Goal: Information Seeking & Learning: Learn about a topic

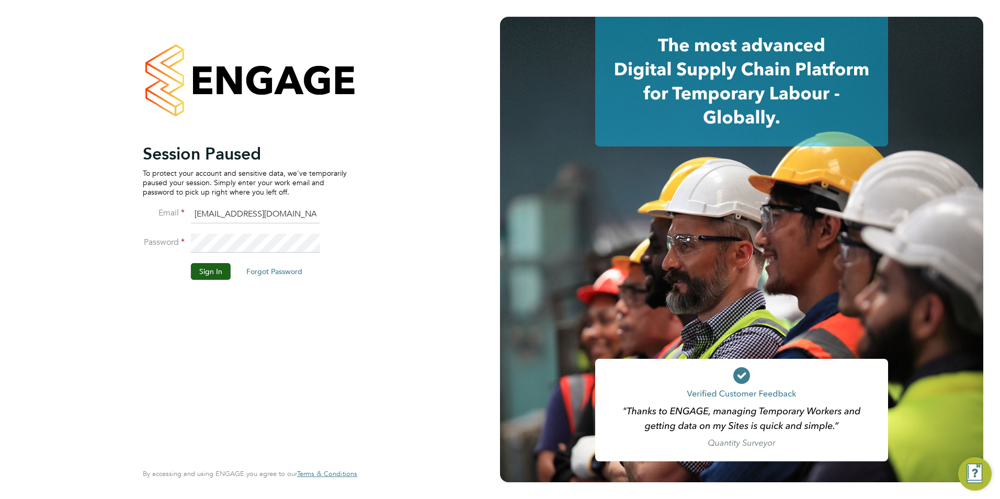
click at [213, 272] on button "Sign In" at bounding box center [211, 271] width 40 height 17
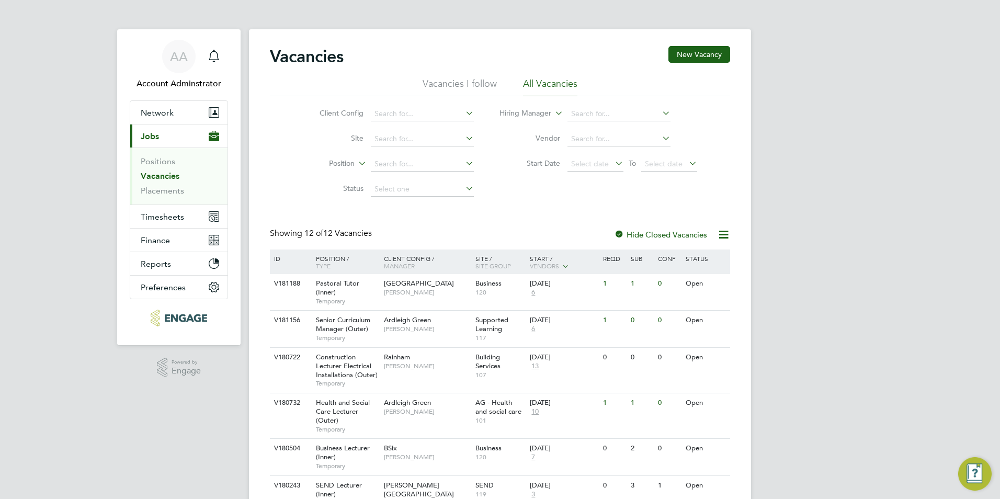
scroll to position [52, 0]
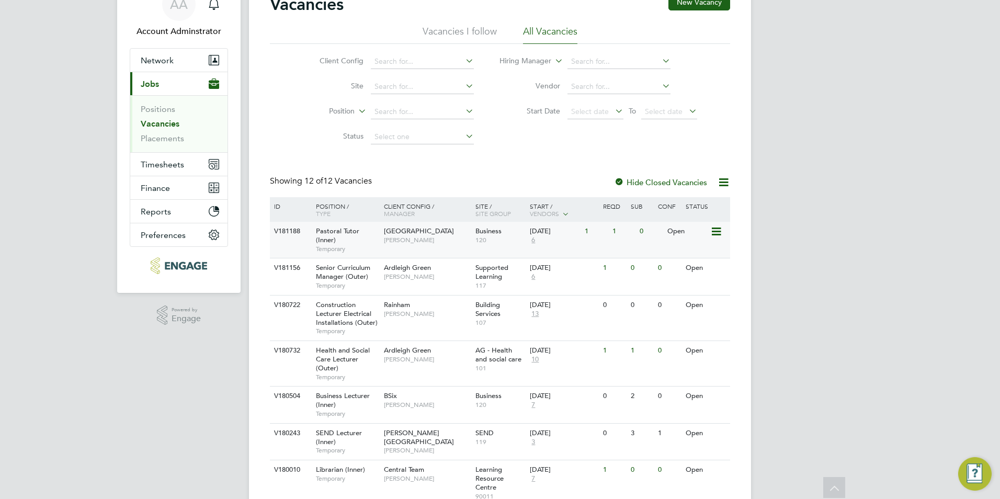
click at [346, 231] on span "Pastoral Tutor (Inner)" at bounding box center [337, 235] width 43 height 18
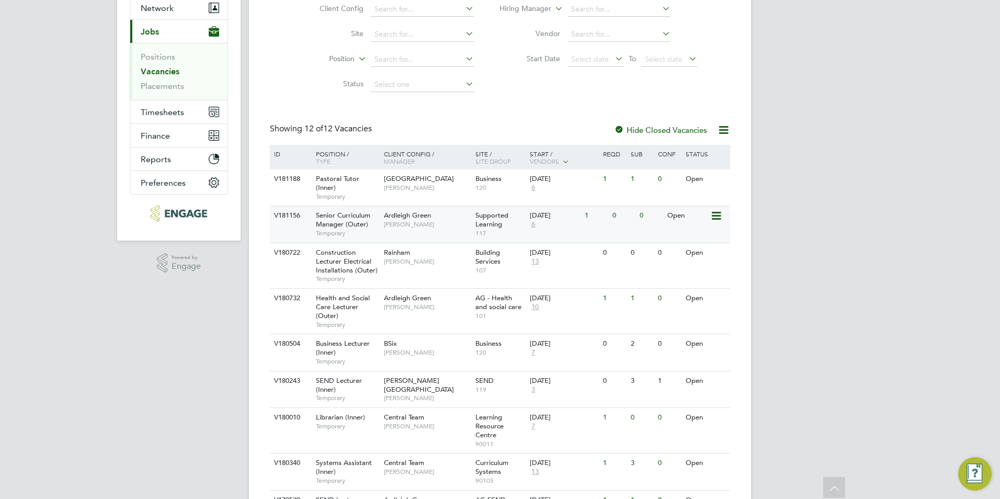
click at [337, 215] on span "Senior Curriculum Manager (Outer)" at bounding box center [343, 220] width 54 height 18
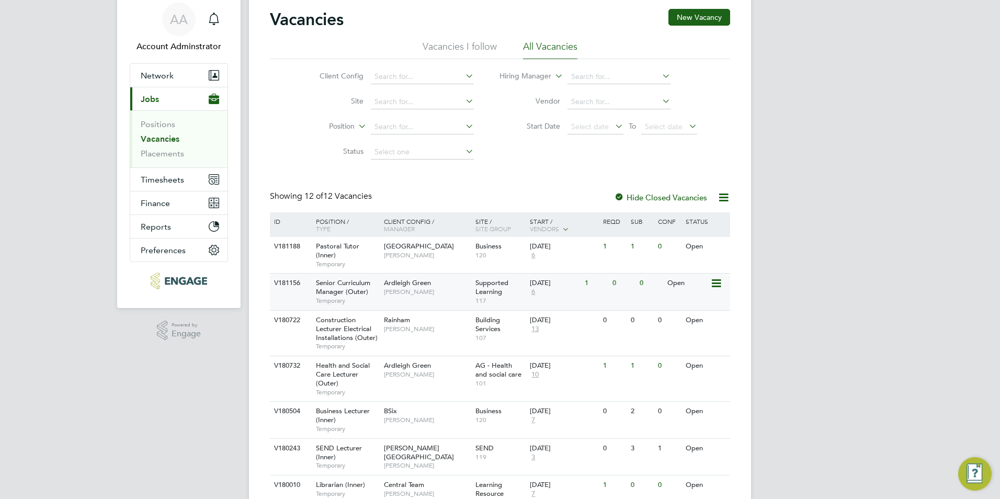
scroll to position [0, 0]
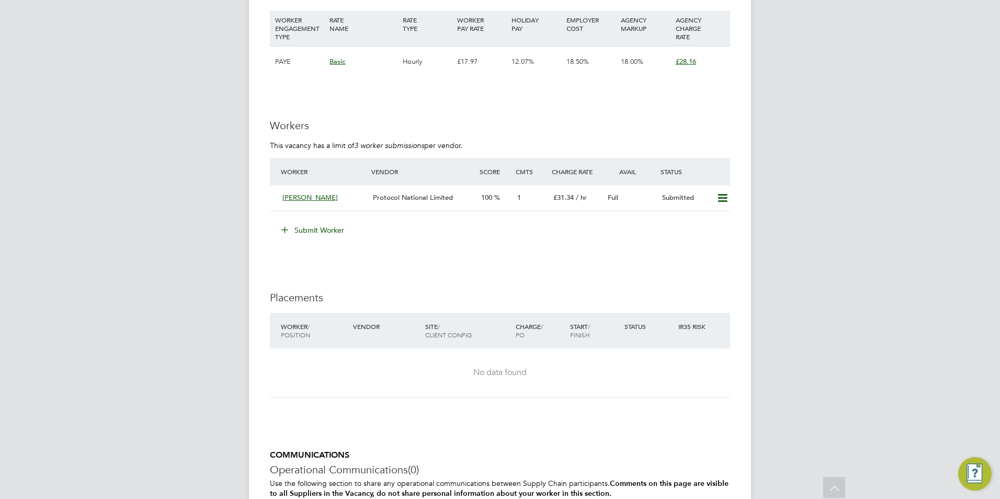
scroll to position [1830, 0]
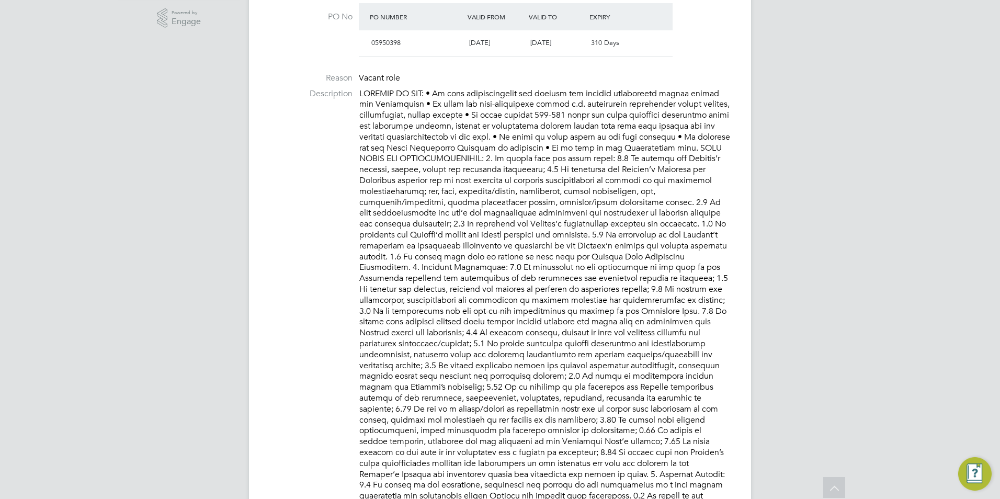
scroll to position [366, 0]
